Goal: Register for event/course

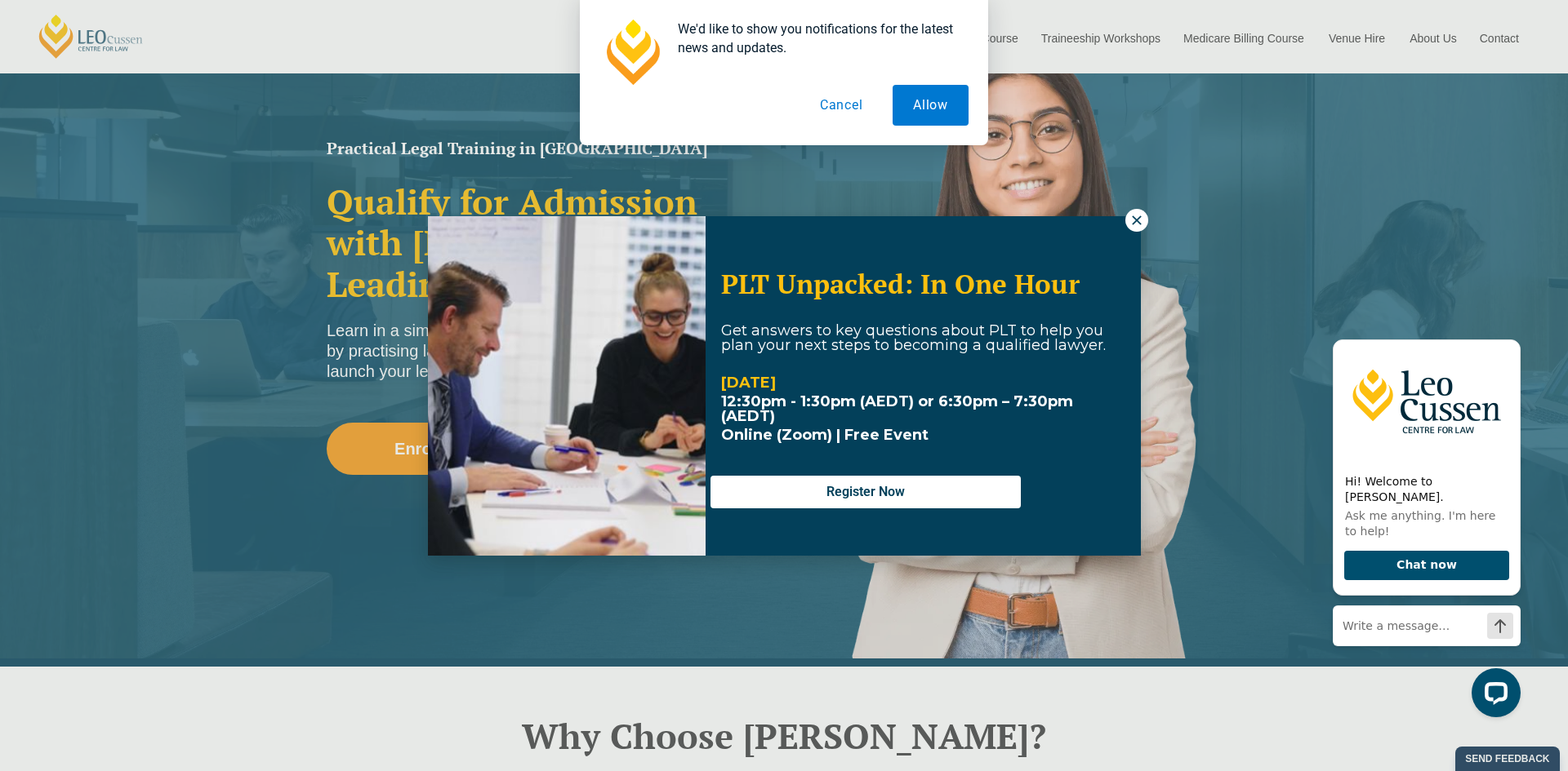
click at [871, 110] on button "Cancel" at bounding box center [841, 105] width 84 height 41
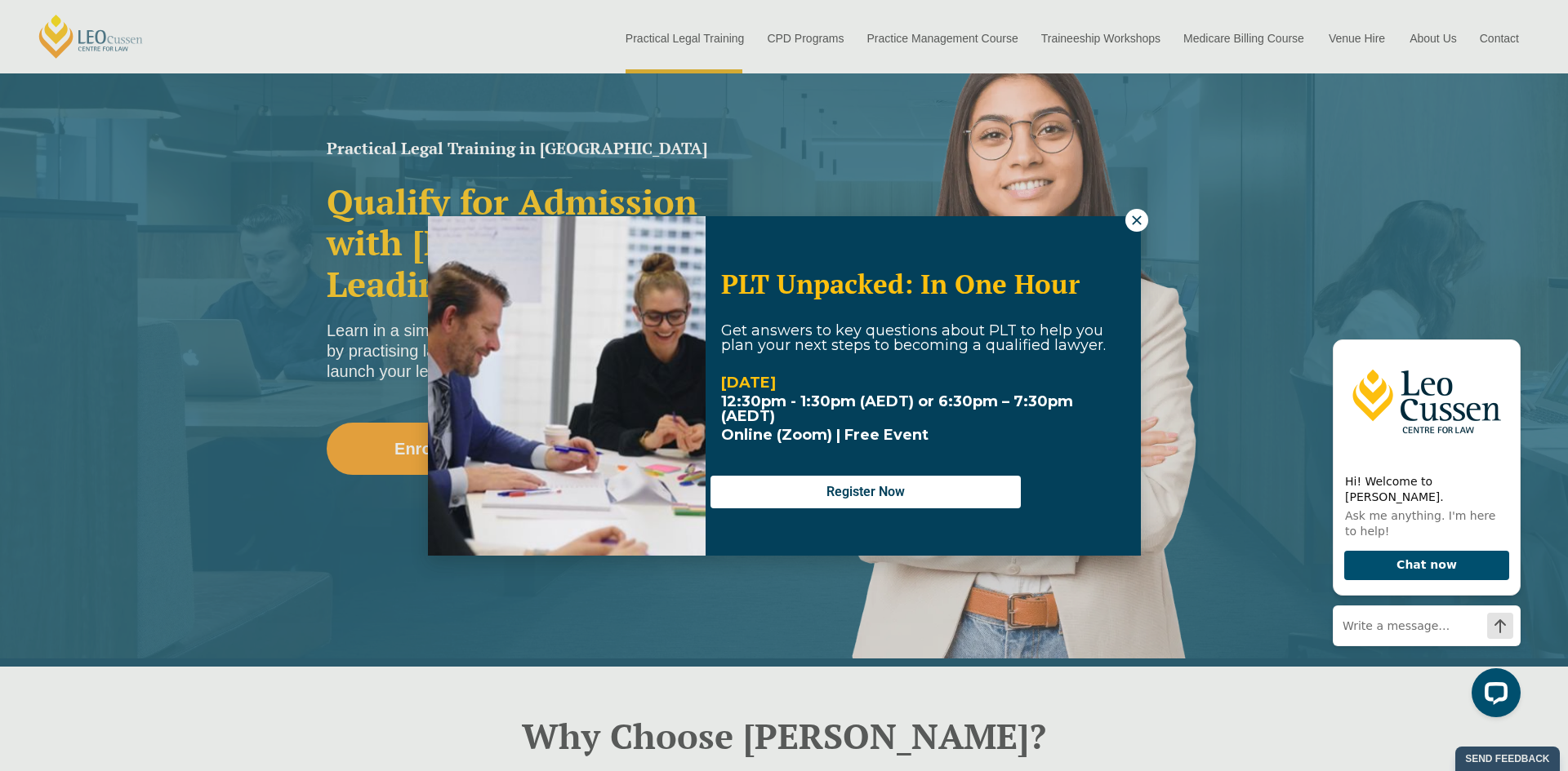
click at [1140, 215] on icon at bounding box center [1137, 220] width 15 height 15
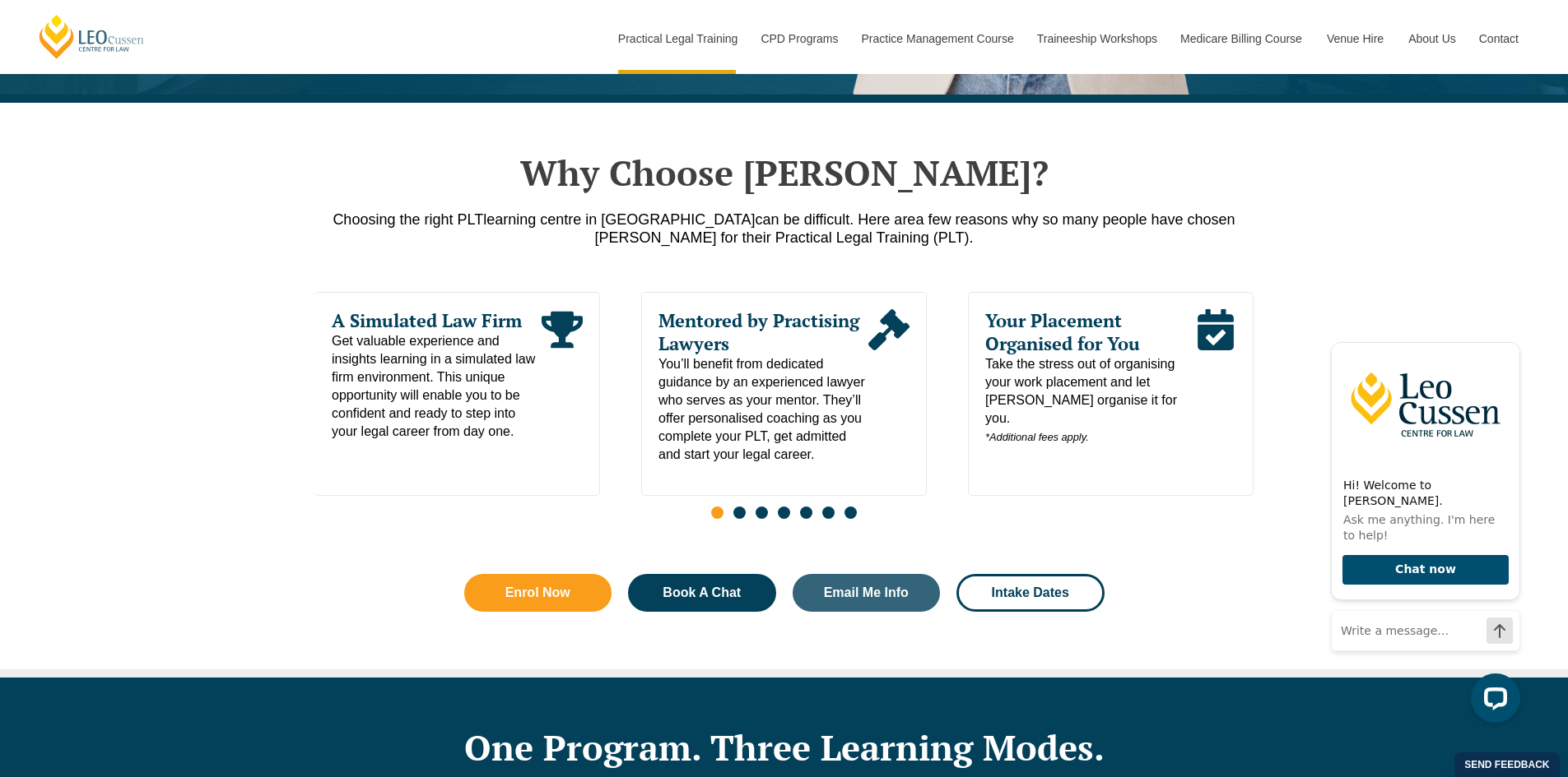
scroll to position [740, 0]
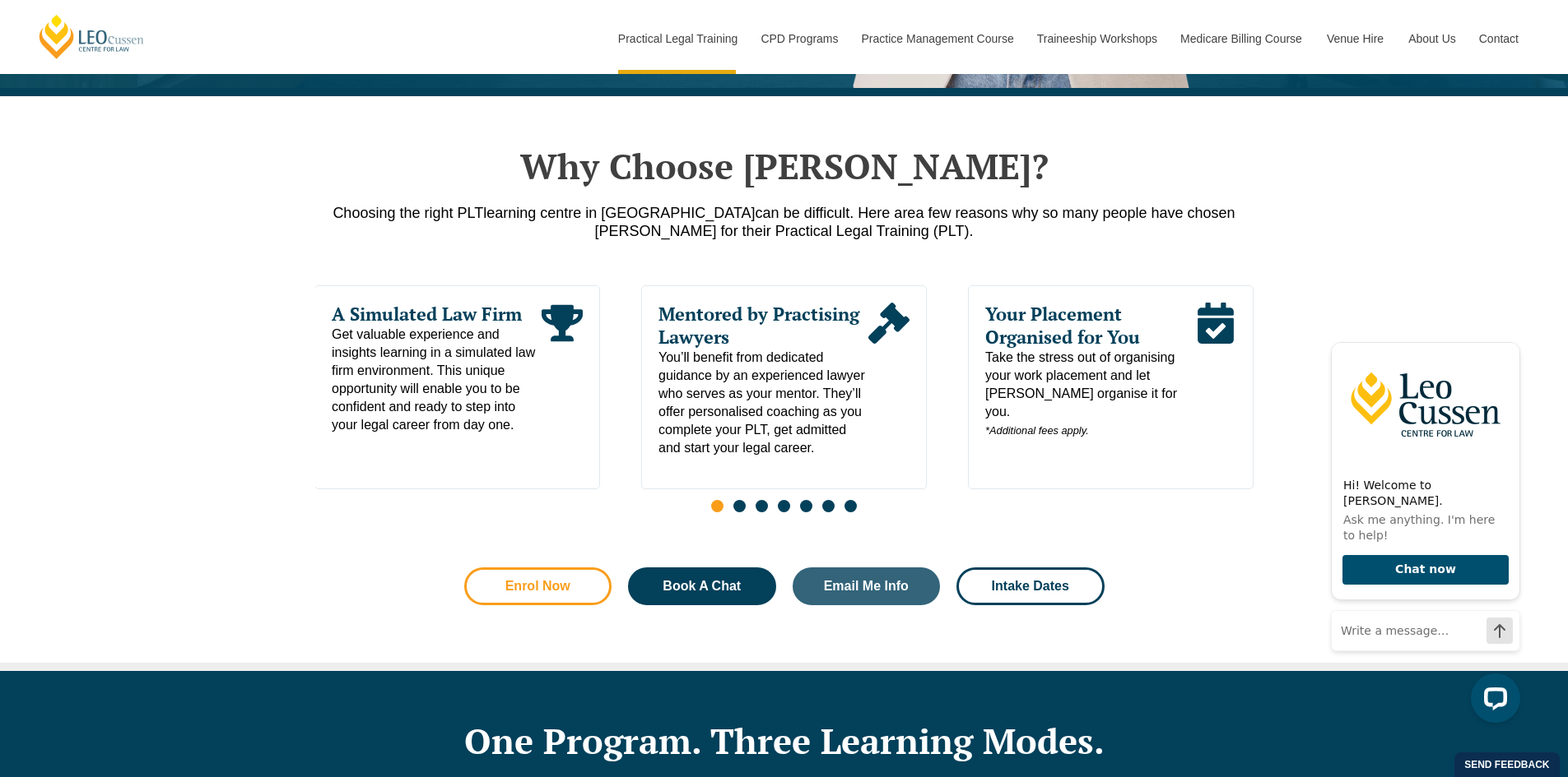
click at [579, 593] on span "Enrol Now" at bounding box center [538, 586] width 103 height 13
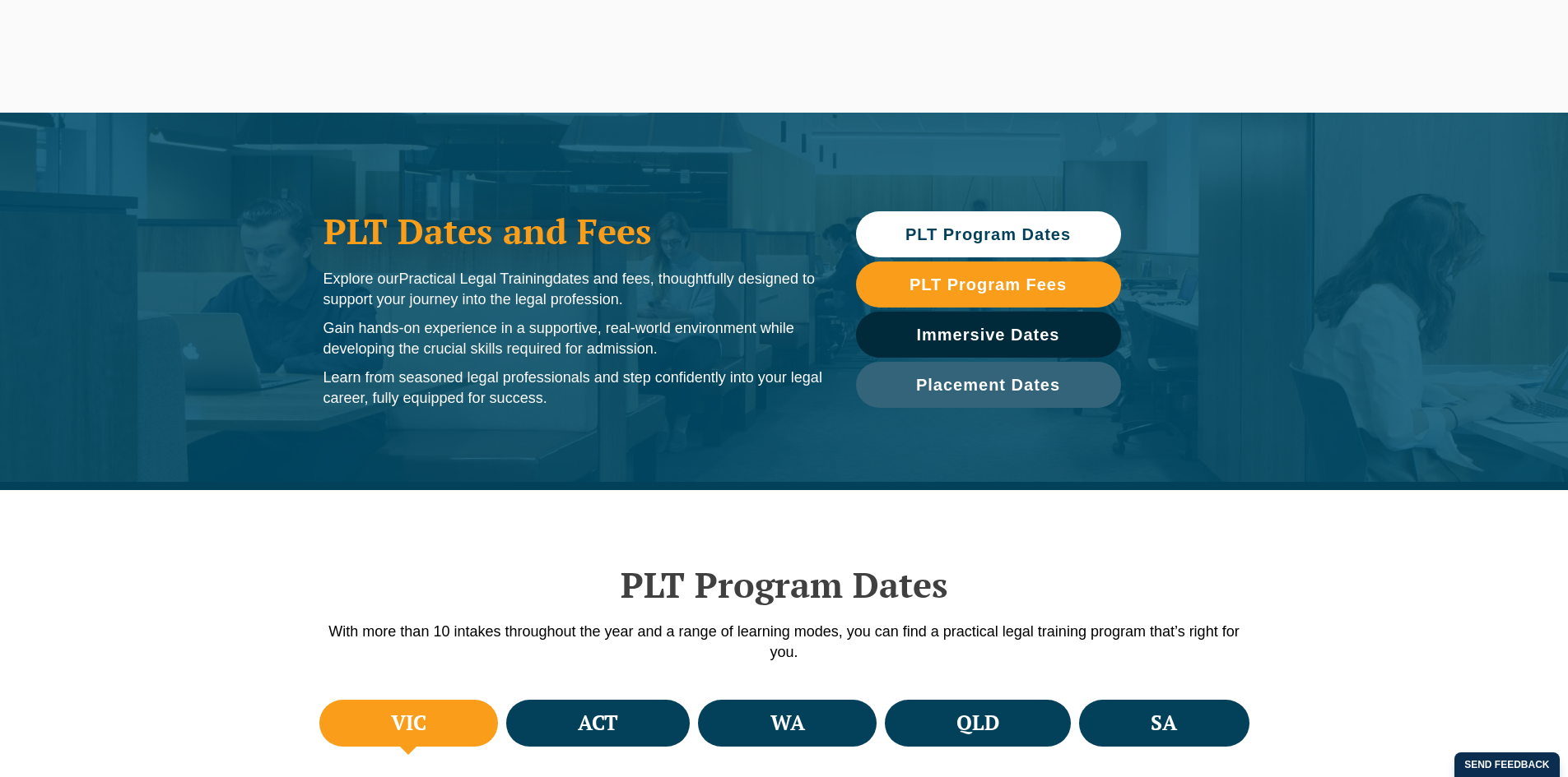
click at [1047, 246] on link "PLT Program Dates" at bounding box center [989, 234] width 265 height 46
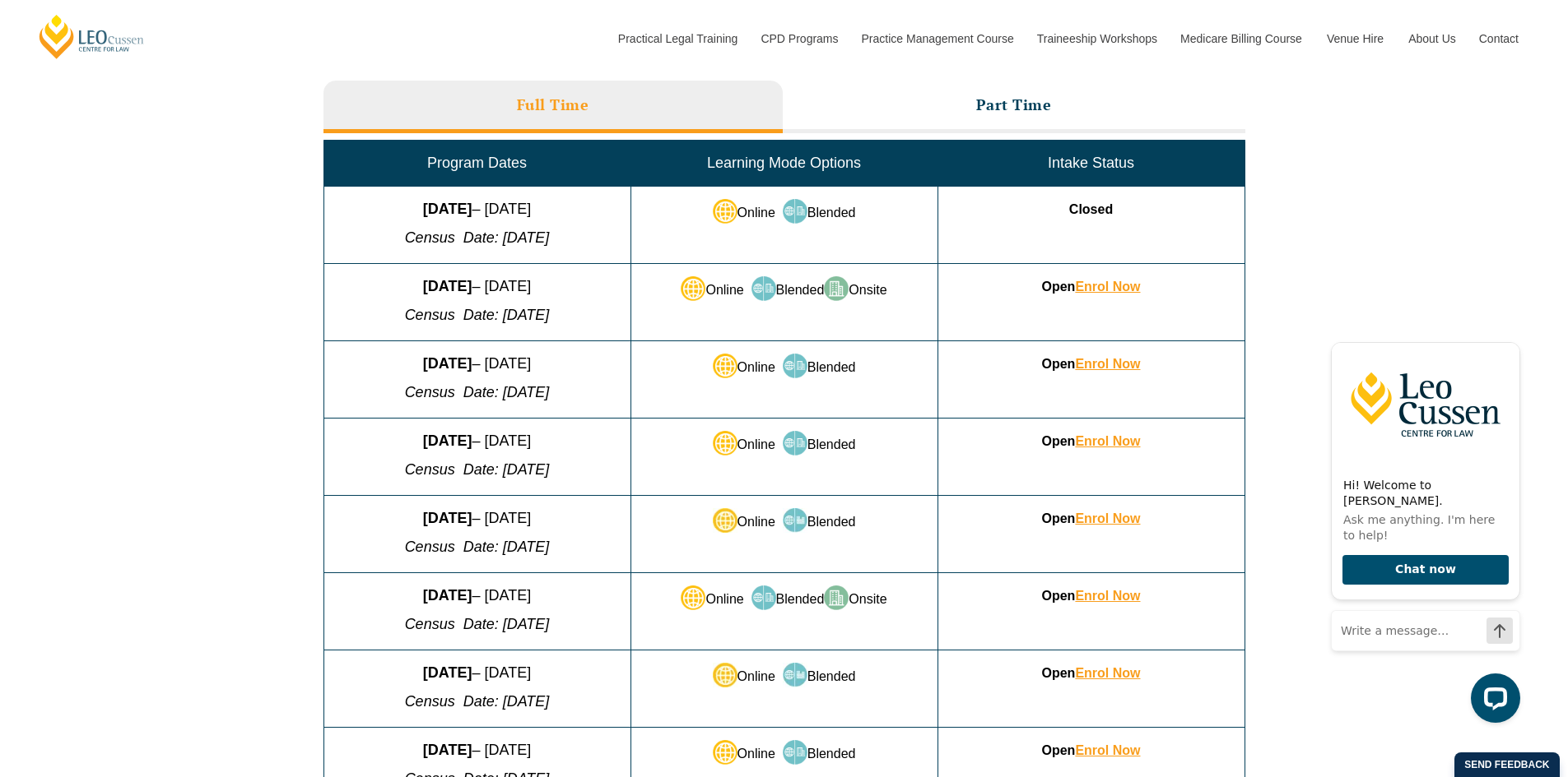
scroll to position [737, 0]
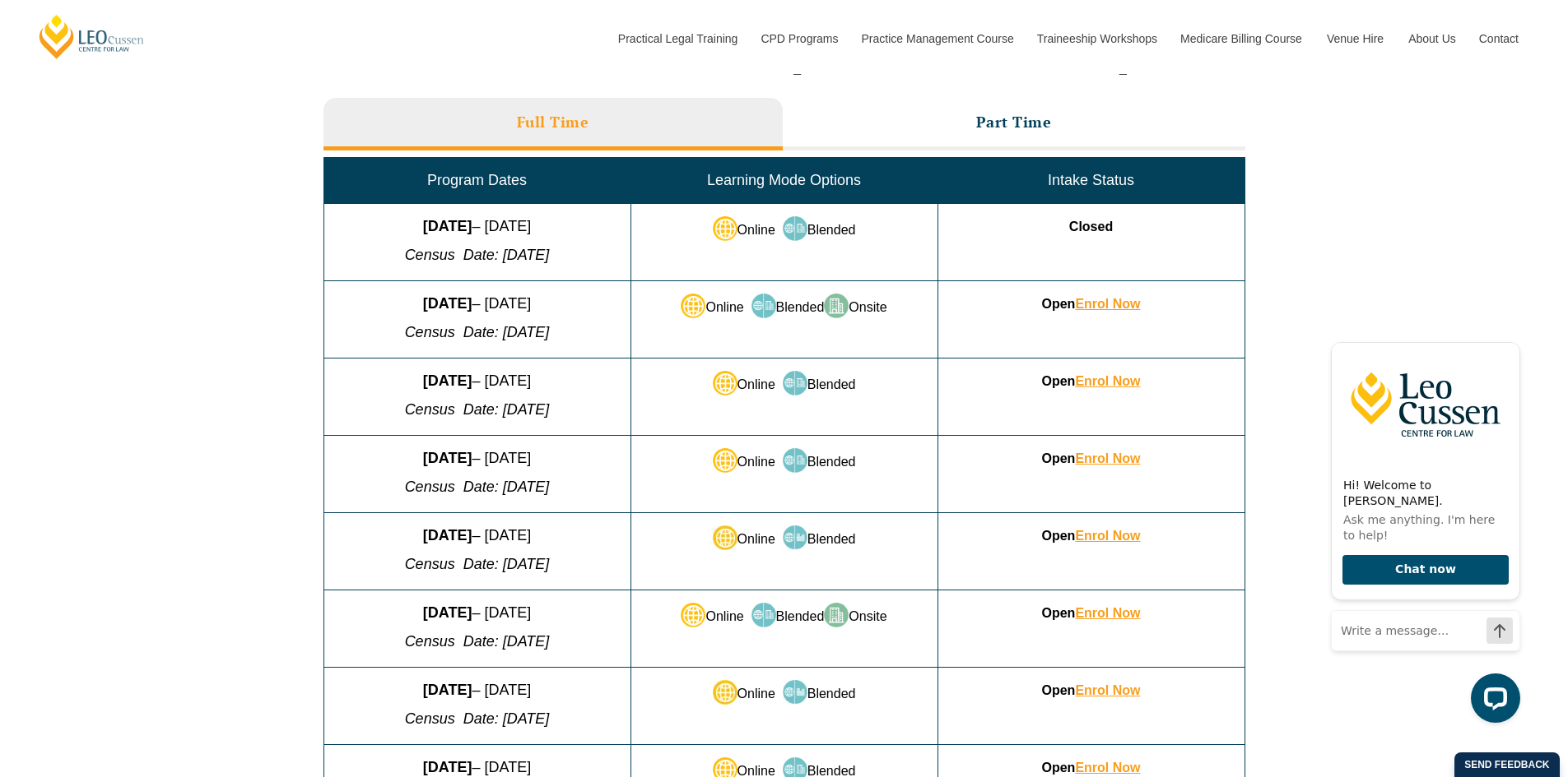
click at [952, 394] on td "Open Enrol Now" at bounding box center [1090, 397] width 307 height 77
